Goal: Use online tool/utility: Use online tool/utility

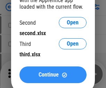
click at [53, 75] on span "Continue" at bounding box center [49, 75] width 20 height 6
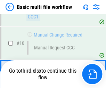
scroll to position [242, 0]
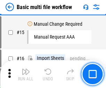
click at [26, 74] on img "button" at bounding box center [26, 71] width 8 height 8
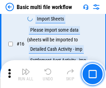
click at [26, 74] on img "button" at bounding box center [26, 71] width 8 height 8
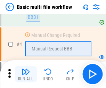
click at [26, 74] on img "button" at bounding box center [26, 71] width 8 height 8
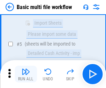
click at [26, 74] on img "button" at bounding box center [26, 71] width 8 height 8
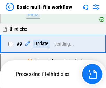
scroll to position [242, 0]
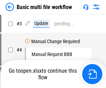
scroll to position [74, 0]
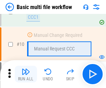
click at [26, 74] on img "button" at bounding box center [26, 71] width 8 height 8
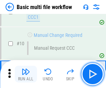
scroll to position [242, 0]
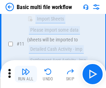
click at [26, 74] on img "button" at bounding box center [26, 71] width 8 height 8
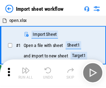
scroll to position [2, 0]
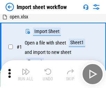
click at [26, 74] on img "button" at bounding box center [26, 71] width 8 height 8
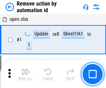
scroll to position [26, 0]
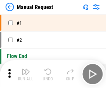
click at [26, 74] on img "button" at bounding box center [26, 71] width 8 height 8
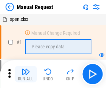
click at [26, 74] on img "button" at bounding box center [26, 71] width 8 height 8
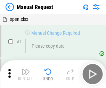
scroll to position [24, 0]
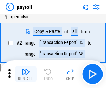
click at [26, 74] on img "button" at bounding box center [26, 71] width 8 height 8
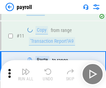
scroll to position [50, 0]
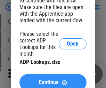
click at [53, 80] on span "Continue" at bounding box center [49, 83] width 20 height 6
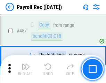
scroll to position [3630, 0]
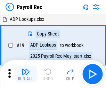
click at [26, 74] on img "button" at bounding box center [26, 71] width 8 height 8
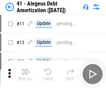
click at [26, 74] on img "button" at bounding box center [26, 71] width 8 height 8
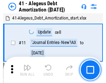
scroll to position [86, 0]
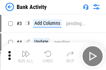
click at [26, 57] on img "button" at bounding box center [26, 54] width 8 height 8
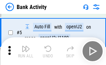
scroll to position [37, 0]
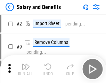
click at [26, 69] on img "button" at bounding box center [26, 66] width 8 height 8
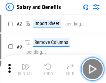
scroll to position [9, 0]
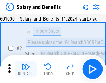
click at [26, 69] on img "button" at bounding box center [26, 66] width 8 height 8
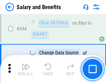
scroll to position [3252, 0]
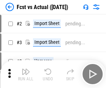
click at [26, 69] on img "button" at bounding box center [26, 71] width 8 height 8
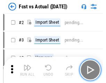
scroll to position [9, 0]
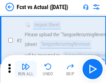
click at [26, 69] on img "button" at bounding box center [26, 66] width 8 height 8
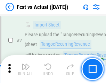
scroll to position [65, 0]
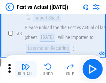
click at [26, 69] on img "button" at bounding box center [26, 66] width 8 height 8
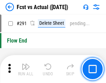
scroll to position [3287, 0]
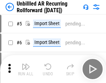
scroll to position [15, 0]
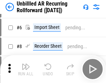
click at [26, 69] on img "button" at bounding box center [26, 66] width 8 height 8
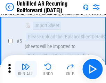
click at [26, 69] on img "button" at bounding box center [26, 66] width 8 height 8
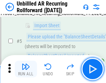
scroll to position [65, 0]
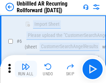
click at [26, 69] on img "button" at bounding box center [26, 66] width 8 height 8
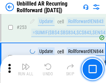
scroll to position [2359, 0]
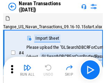
scroll to position [11, 0]
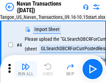
click at [26, 69] on img "button" at bounding box center [26, 66] width 8 height 8
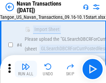
click at [26, 69] on img "button" at bounding box center [26, 66] width 8 height 8
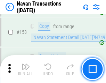
scroll to position [2252, 0]
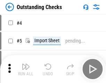
click at [26, 69] on img "button" at bounding box center [26, 66] width 8 height 8
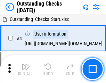
scroll to position [29, 0]
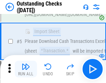
click at [26, 69] on img "button" at bounding box center [26, 66] width 8 height 8
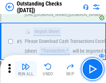
scroll to position [73, 0]
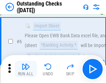
click at [26, 69] on img "button" at bounding box center [26, 66] width 8 height 8
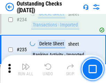
scroll to position [2109, 0]
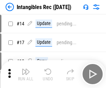
click at [26, 74] on img "button" at bounding box center [26, 71] width 8 height 8
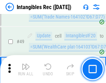
scroll to position [271, 0]
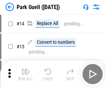
click at [26, 69] on img "button" at bounding box center [26, 71] width 8 height 8
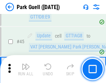
scroll to position [868, 0]
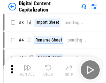
scroll to position [15, 0]
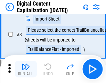
click at [26, 69] on img "button" at bounding box center [26, 66] width 8 height 8
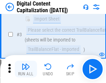
click at [26, 69] on img "button" at bounding box center [26, 66] width 8 height 8
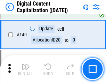
scroll to position [731, 0]
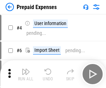
click at [26, 69] on img "button" at bounding box center [26, 71] width 8 height 8
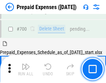
scroll to position [1869, 0]
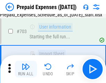
click at [26, 69] on img "button" at bounding box center [26, 66] width 8 height 8
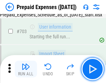
scroll to position [1910, 0]
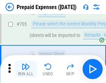
click at [26, 69] on img "button" at bounding box center [26, 66] width 8 height 8
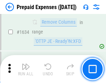
scroll to position [6762, 0]
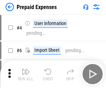
click at [26, 74] on img "button" at bounding box center [26, 71] width 8 height 8
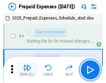
scroll to position [31, 0]
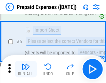
click at [26, 69] on img "button" at bounding box center [26, 66] width 8 height 8
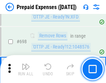
scroll to position [2418, 0]
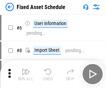
click at [26, 74] on img "button" at bounding box center [26, 71] width 8 height 8
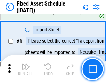
click at [26, 69] on img "button" at bounding box center [26, 66] width 8 height 8
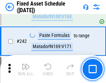
scroll to position [2151, 0]
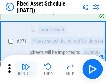
click at [26, 69] on img "button" at bounding box center [26, 66] width 8 height 8
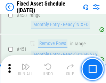
scroll to position [3104, 0]
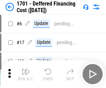
click at [26, 74] on img "button" at bounding box center [26, 71] width 8 height 8
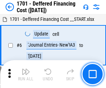
scroll to position [83, 0]
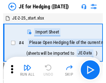
scroll to position [1, 0]
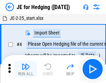
click at [26, 69] on img "button" at bounding box center [26, 66] width 8 height 8
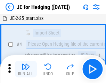
click at [26, 69] on img "button" at bounding box center [26, 66] width 8 height 8
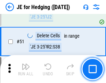
scroll to position [450, 0]
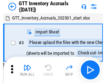
scroll to position [1, 0]
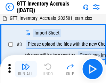
click at [26, 69] on img "button" at bounding box center [26, 66] width 8 height 8
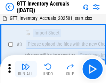
click at [26, 69] on img "button" at bounding box center [26, 66] width 8 height 8
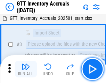
scroll to position [45, 0]
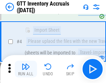
click at [26, 69] on img "button" at bounding box center [26, 66] width 8 height 8
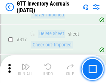
scroll to position [5271, 0]
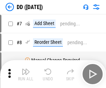
click at [26, 74] on img "button" at bounding box center [26, 71] width 8 height 8
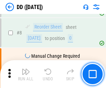
scroll to position [67, 0]
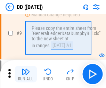
click at [26, 74] on img "button" at bounding box center [26, 71] width 8 height 8
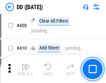
scroll to position [3107, 0]
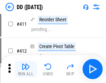
click at [26, 69] on img "button" at bounding box center [26, 66] width 8 height 8
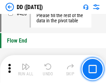
scroll to position [3324, 0]
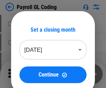
click at [26, 74] on img "button" at bounding box center [26, 71] width 8 height 8
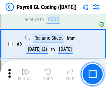
scroll to position [83, 0]
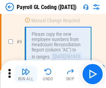
click at [26, 74] on img "button" at bounding box center [26, 71] width 8 height 8
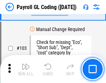
scroll to position [1629, 0]
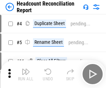
click at [26, 74] on img "button" at bounding box center [26, 71] width 8 height 8
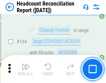
scroll to position [835, 0]
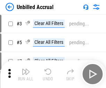
click at [26, 74] on img "button" at bounding box center [26, 71] width 8 height 8
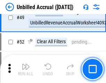
scroll to position [630, 0]
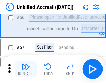
click at [26, 69] on img "button" at bounding box center [26, 66] width 8 height 8
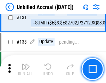
scroll to position [2069, 0]
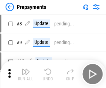
click at [26, 74] on img "button" at bounding box center [26, 71] width 8 height 8
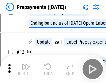
scroll to position [43, 0]
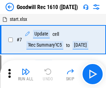
scroll to position [119, 0]
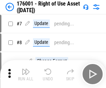
click at [26, 74] on img "button" at bounding box center [26, 71] width 8 height 8
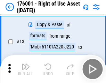
scroll to position [45, 0]
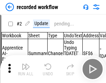
click at [26, 69] on img "button" at bounding box center [26, 66] width 8 height 8
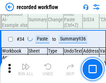
scroll to position [2171, 0]
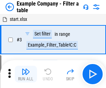
click at [26, 74] on img "button" at bounding box center [26, 71] width 8 height 8
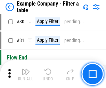
scroll to position [635, 0]
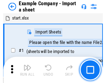
scroll to position [11, 0]
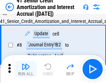
click at [26, 69] on img "button" at bounding box center [26, 66] width 8 height 8
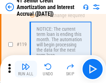
click at [26, 69] on img "button" at bounding box center [26, 66] width 8 height 8
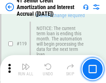
scroll to position [655, 0]
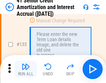
click at [26, 69] on img "button" at bounding box center [26, 66] width 8 height 8
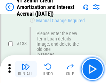
scroll to position [726, 0]
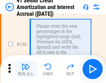
click at [26, 69] on img "button" at bounding box center [26, 66] width 8 height 8
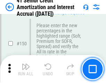
scroll to position [799, 0]
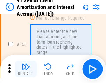
click at [26, 69] on img "button" at bounding box center [26, 66] width 8 height 8
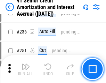
scroll to position [1555, 0]
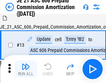
click at [26, 69] on img "button" at bounding box center [26, 66] width 8 height 8
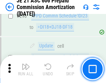
scroll to position [1278, 0]
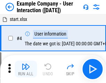
click at [26, 69] on img "button" at bounding box center [26, 66] width 8 height 8
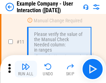
click at [26, 69] on img "button" at bounding box center [26, 66] width 8 height 8
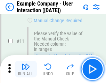
scroll to position [150, 0]
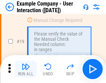
click at [26, 69] on img "button" at bounding box center [26, 66] width 8 height 8
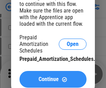
click at [53, 79] on span "Continue" at bounding box center [49, 79] width 20 height 6
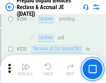
scroll to position [900, 0]
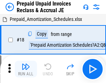
click at [26, 69] on img "button" at bounding box center [26, 66] width 8 height 8
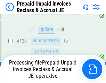
scroll to position [567, 0]
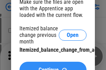
click at [53, 68] on span "Continue" at bounding box center [49, 71] width 20 height 6
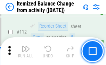
scroll to position [1162, 0]
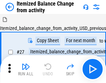
scroll to position [11, 0]
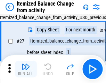
click at [26, 69] on img "button" at bounding box center [26, 66] width 8 height 8
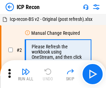
scroll to position [3, 0]
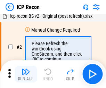
click at [26, 74] on img "button" at bounding box center [26, 71] width 8 height 8
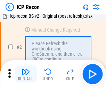
click at [26, 74] on img "button" at bounding box center [26, 71] width 8 height 8
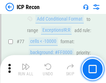
scroll to position [624, 0]
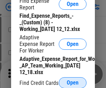
click at [73, 82] on span "Open" at bounding box center [73, 83] width 12 height 6
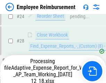
scroll to position [325, 0]
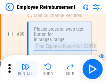
click at [26, 69] on img "button" at bounding box center [26, 66] width 8 height 8
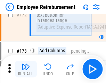
click at [26, 69] on img "button" at bounding box center [26, 66] width 8 height 8
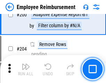
scroll to position [1757, 0]
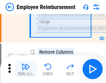
click at [26, 69] on img "button" at bounding box center [26, 66] width 8 height 8
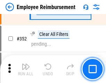
click at [26, 69] on img "button" at bounding box center [26, 66] width 8 height 8
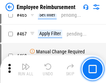
scroll to position [4246, 0]
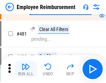
click at [26, 69] on img "button" at bounding box center [26, 66] width 8 height 8
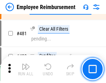
click at [26, 69] on img "button" at bounding box center [26, 66] width 8 height 8
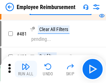
click at [26, 69] on img "button" at bounding box center [26, 66] width 8 height 8
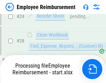
scroll to position [325, 0]
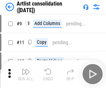
click at [26, 74] on img "button" at bounding box center [26, 71] width 8 height 8
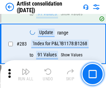
scroll to position [2872, 0]
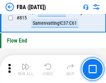
scroll to position [6217, 0]
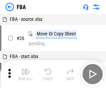
scroll to position [7, 0]
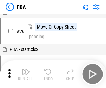
click at [26, 74] on img "button" at bounding box center [26, 71] width 8 height 8
